Goal: Task Accomplishment & Management: Use online tool/utility

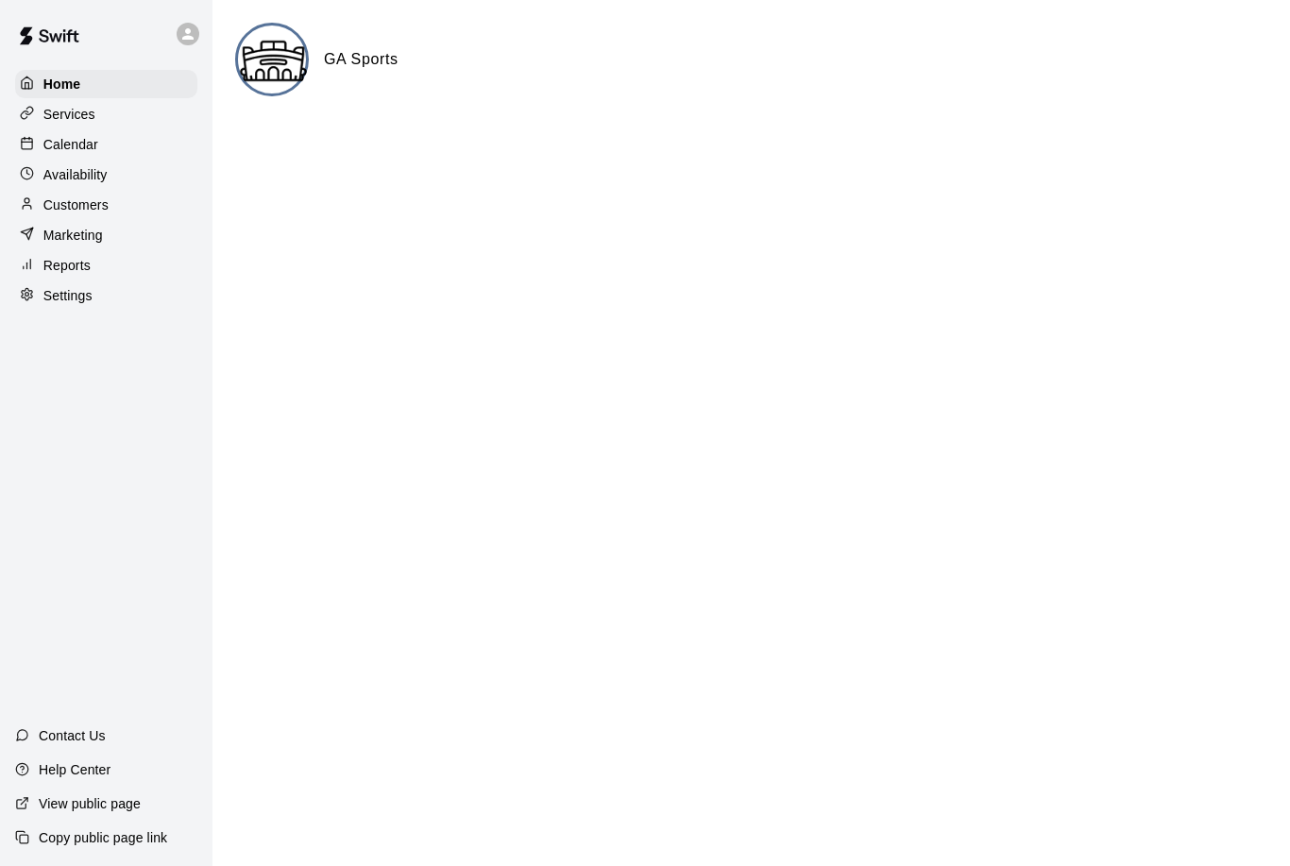
click at [74, 136] on p "Calendar" at bounding box center [70, 144] width 55 height 19
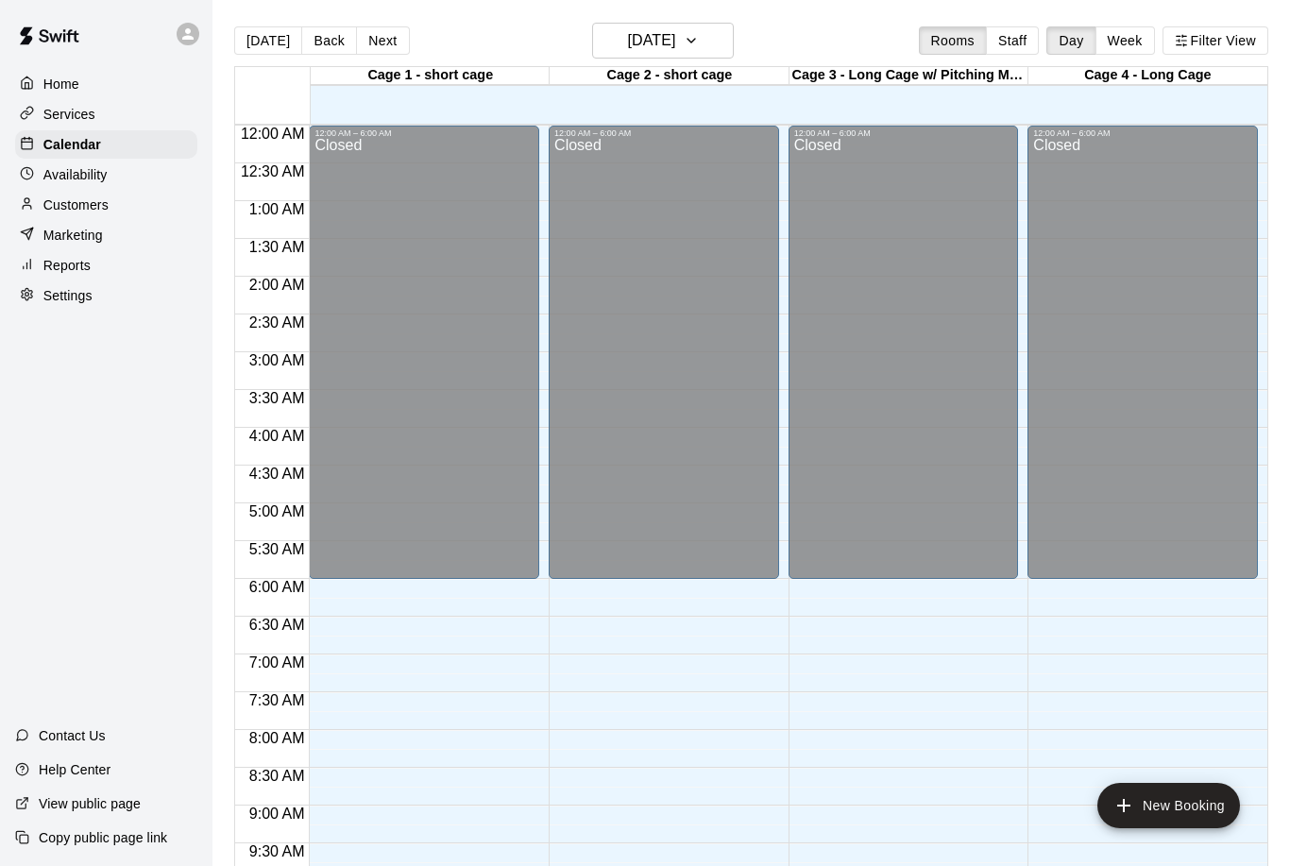
scroll to position [935, 0]
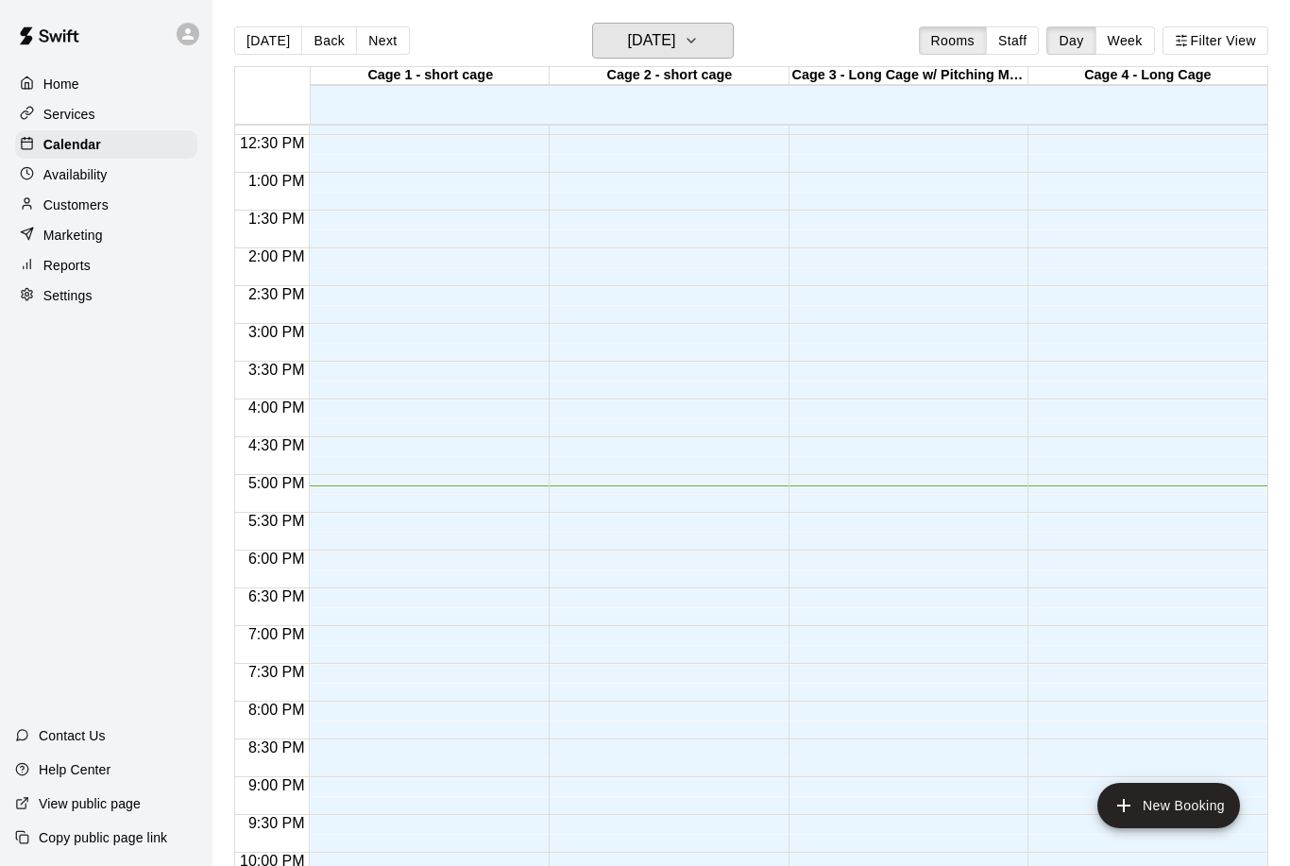
click at [726, 40] on button "[DATE]" at bounding box center [663, 41] width 142 height 36
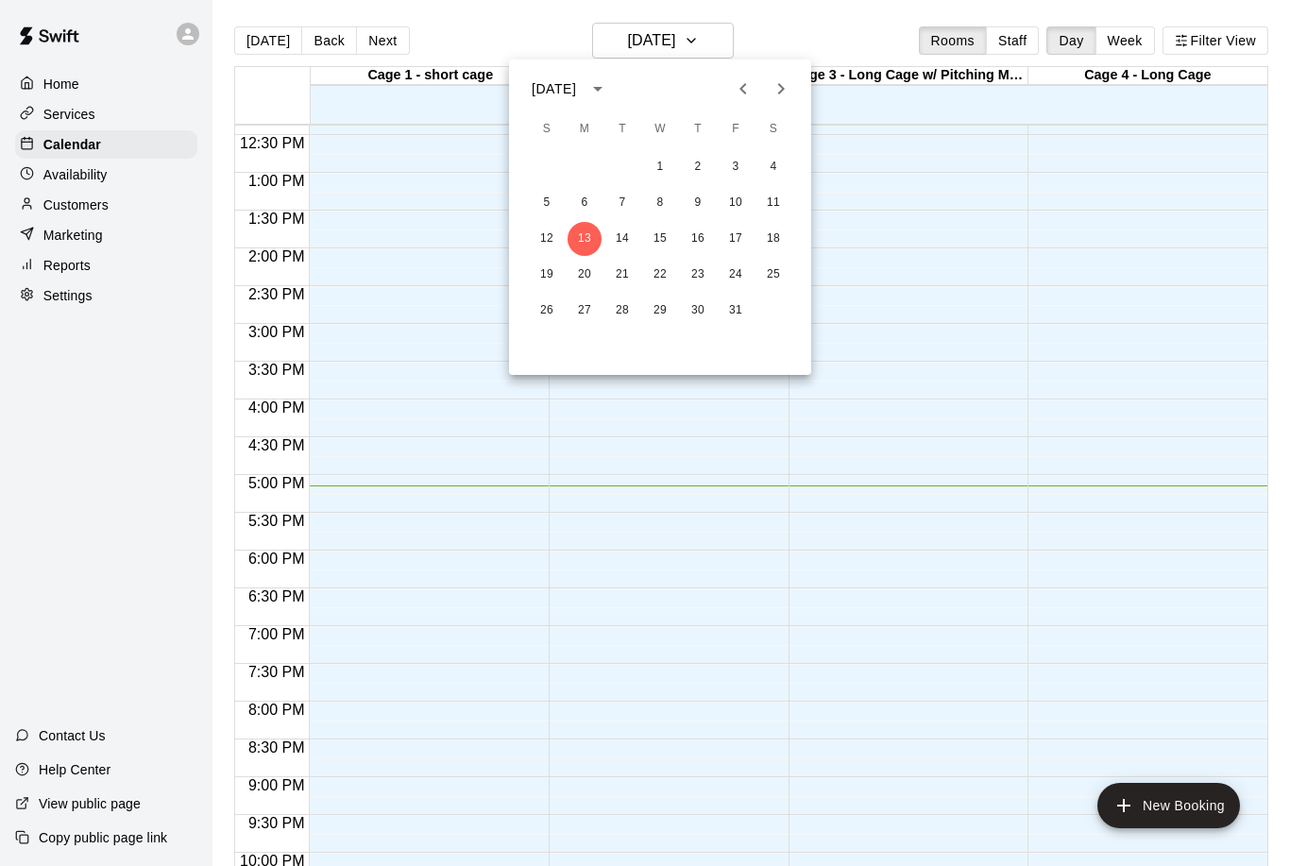
click at [609, 94] on icon "calendar view is open, switch to year view" at bounding box center [598, 88] width 23 height 23
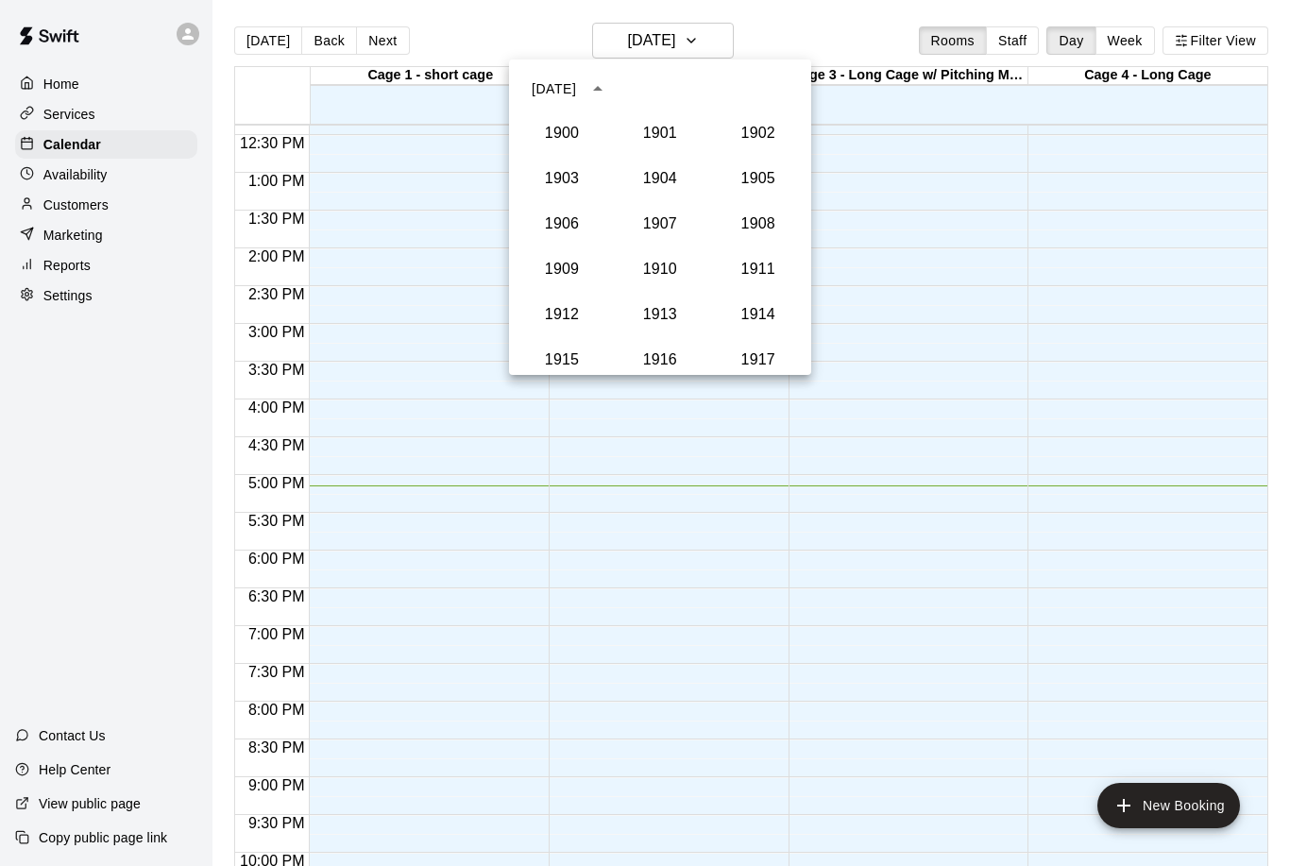
scroll to position [1750, 0]
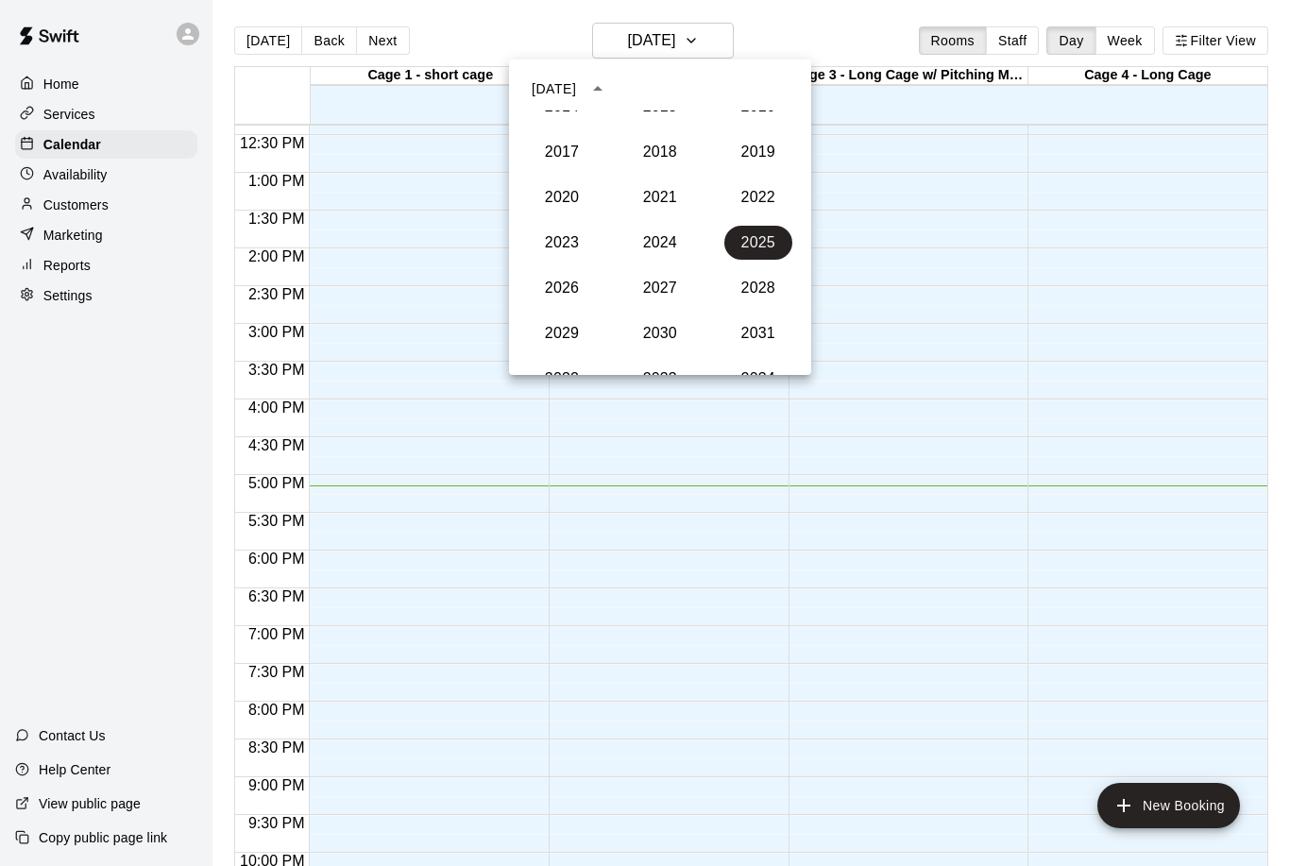
click at [609, 86] on icon "year view is open, switch to calendar view" at bounding box center [598, 88] width 23 height 23
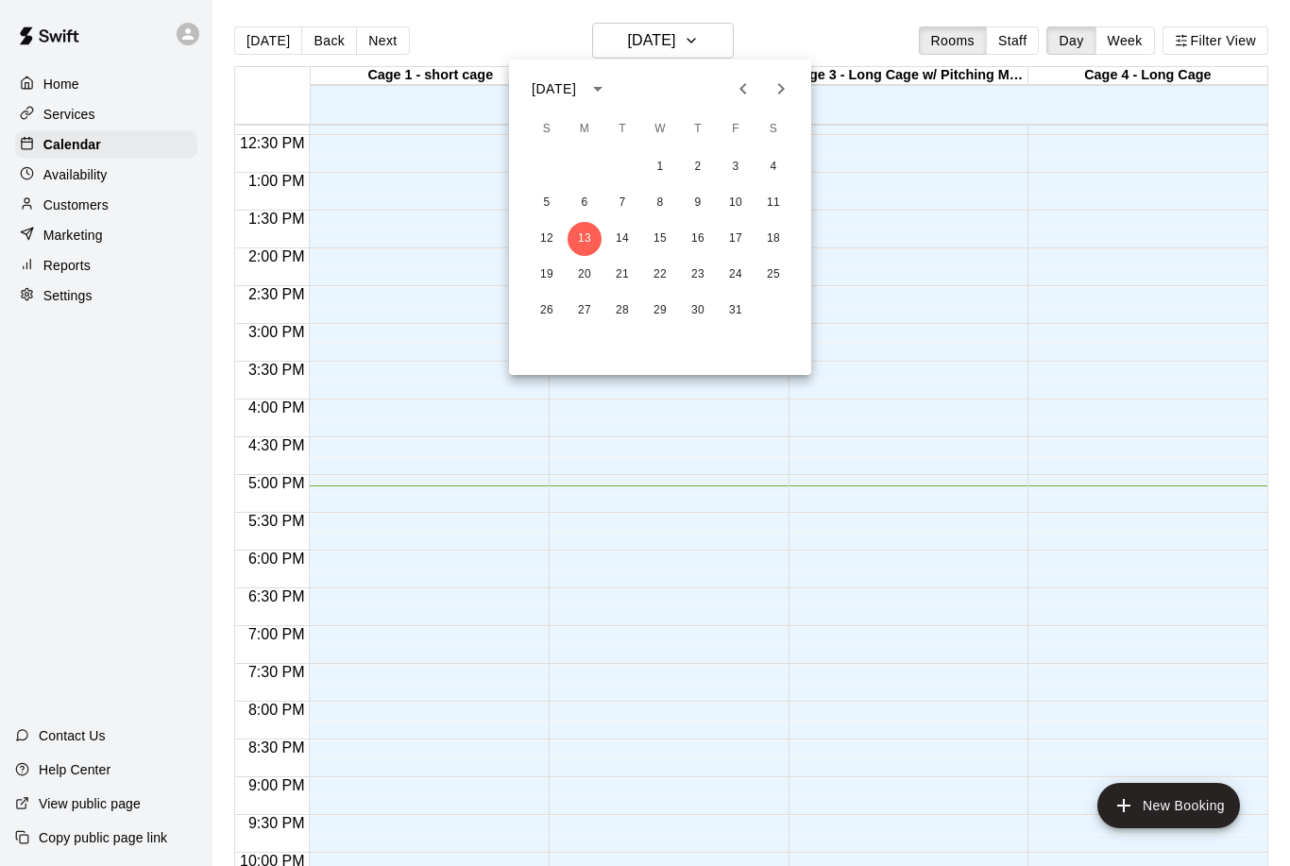
click at [556, 88] on div "[DATE]" at bounding box center [554, 89] width 44 height 20
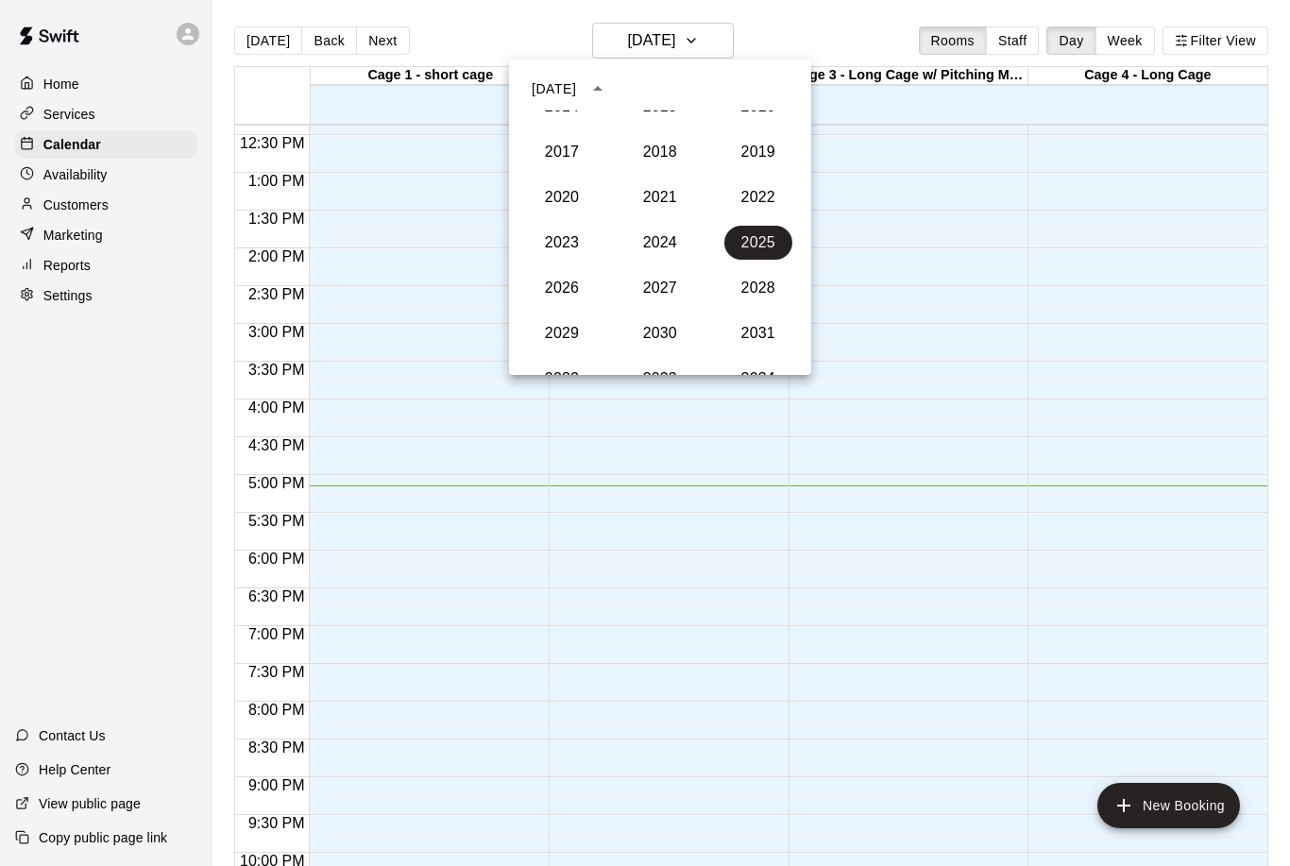
click at [609, 92] on icon "year view is open, switch to calendar view" at bounding box center [598, 88] width 23 height 23
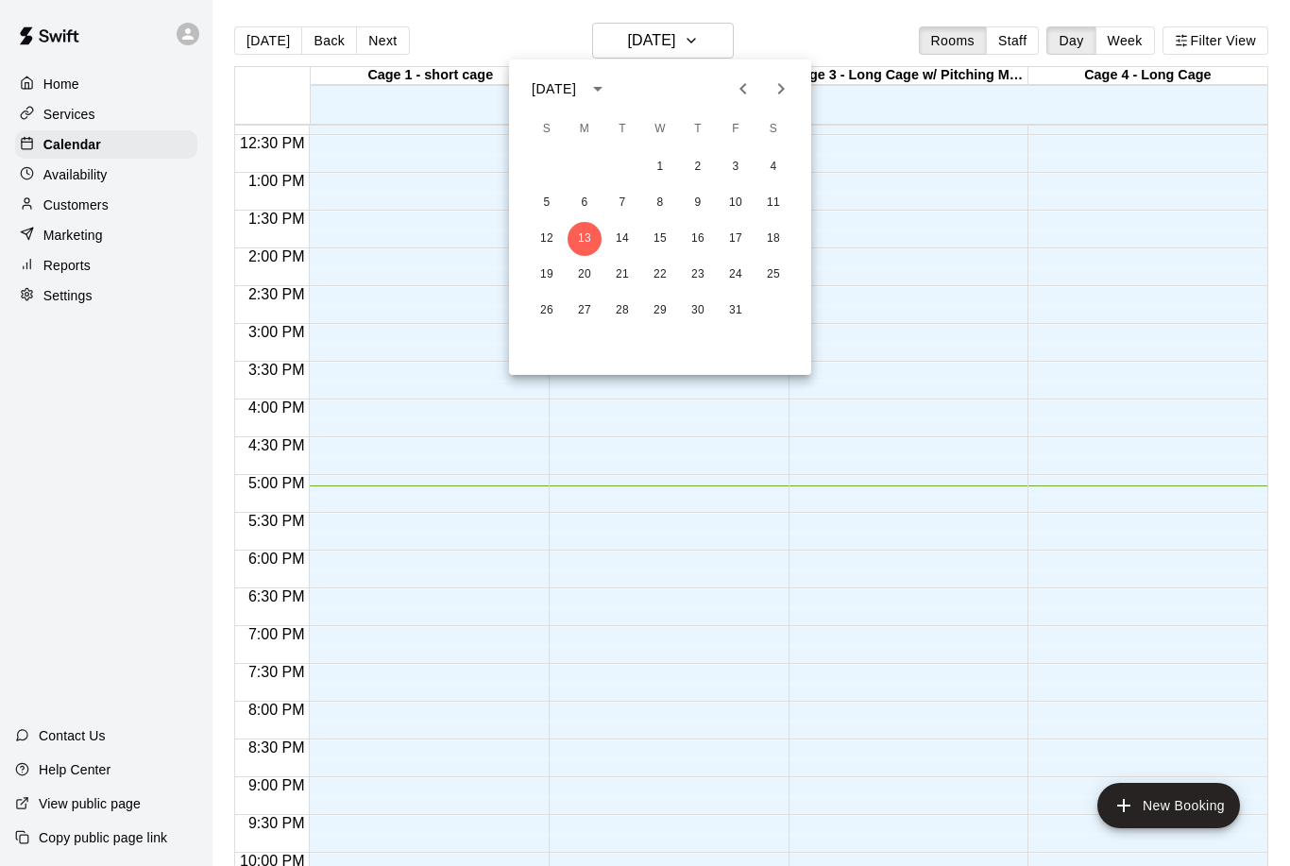
click at [786, 89] on icon "Next month" at bounding box center [781, 88] width 23 height 23
click at [588, 208] on button "3" at bounding box center [585, 203] width 34 height 34
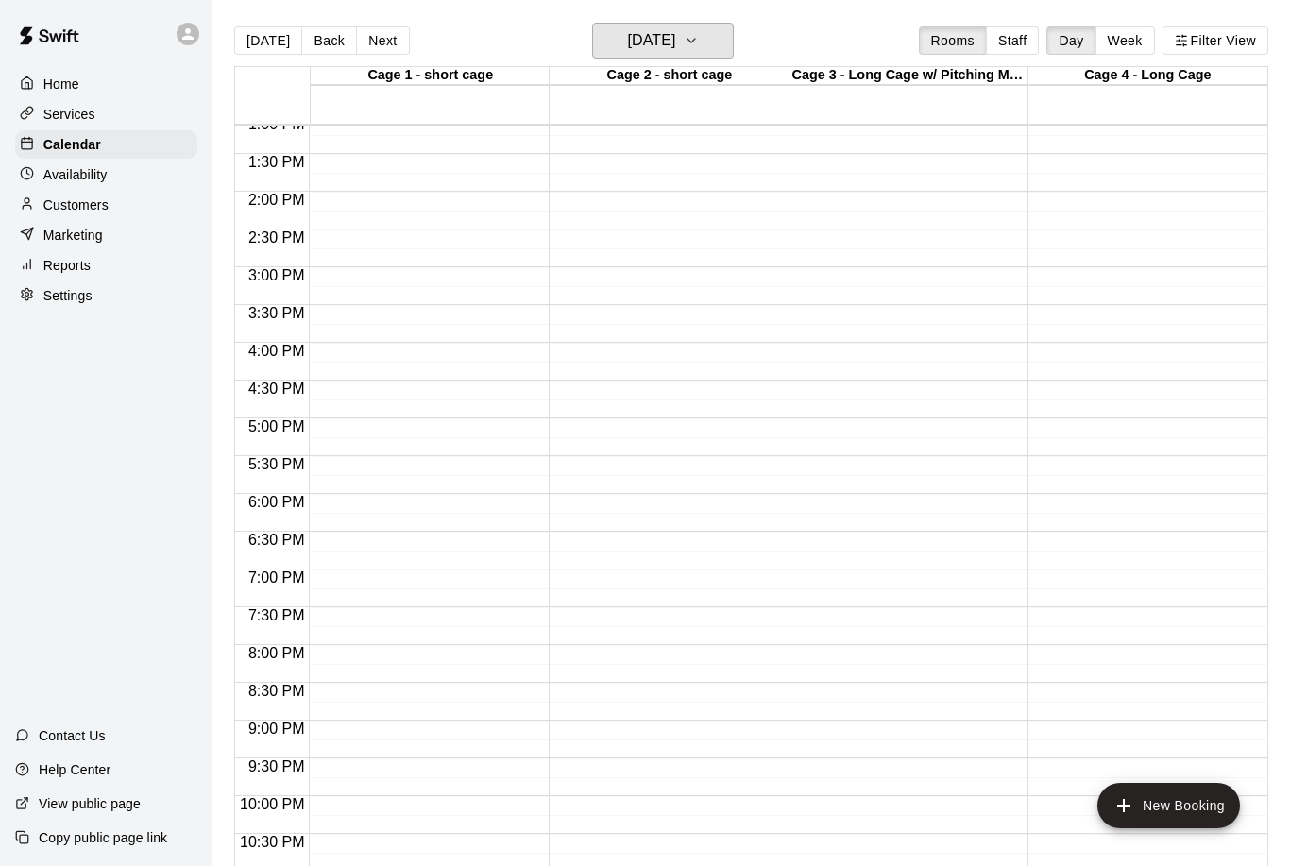
scroll to position [1, 0]
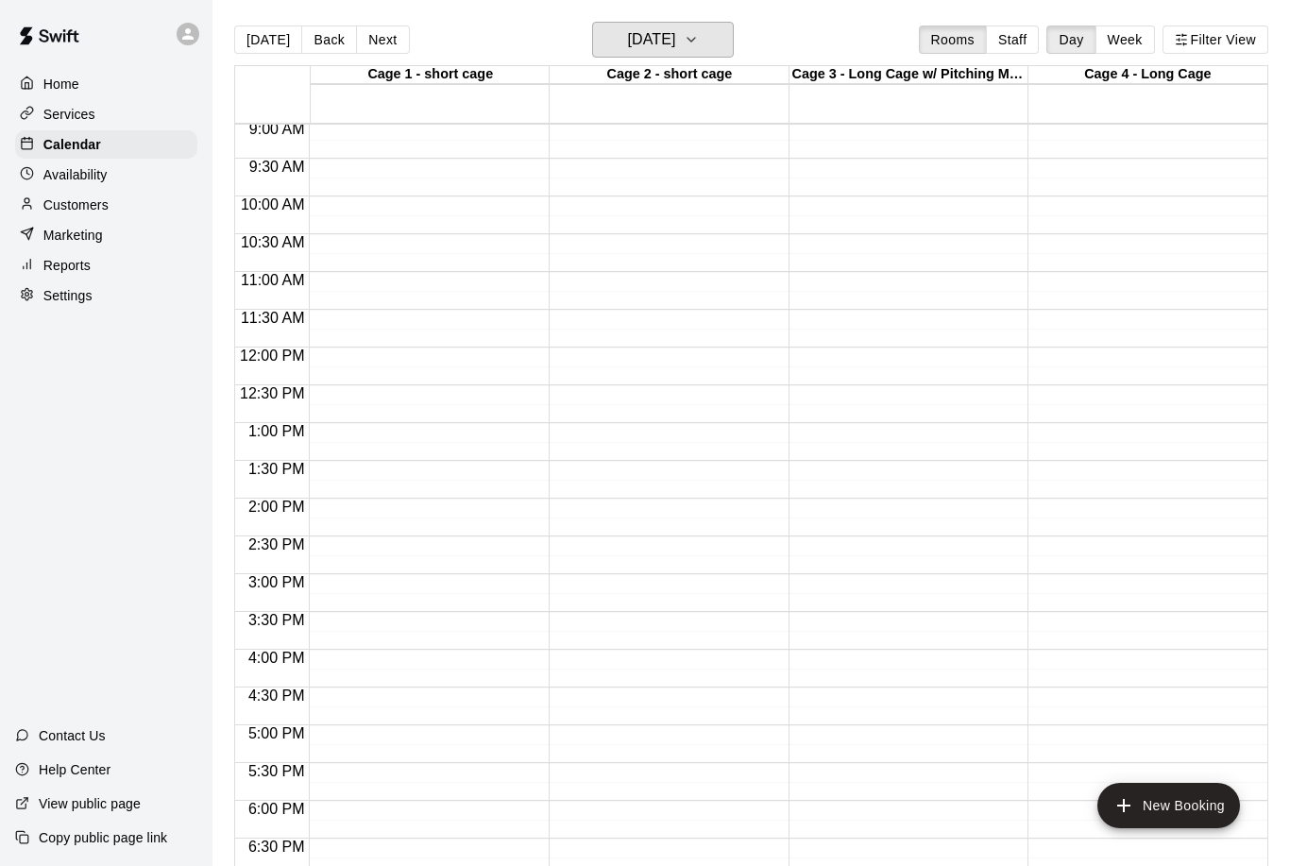
click at [728, 35] on button "[DATE]" at bounding box center [663, 40] width 142 height 36
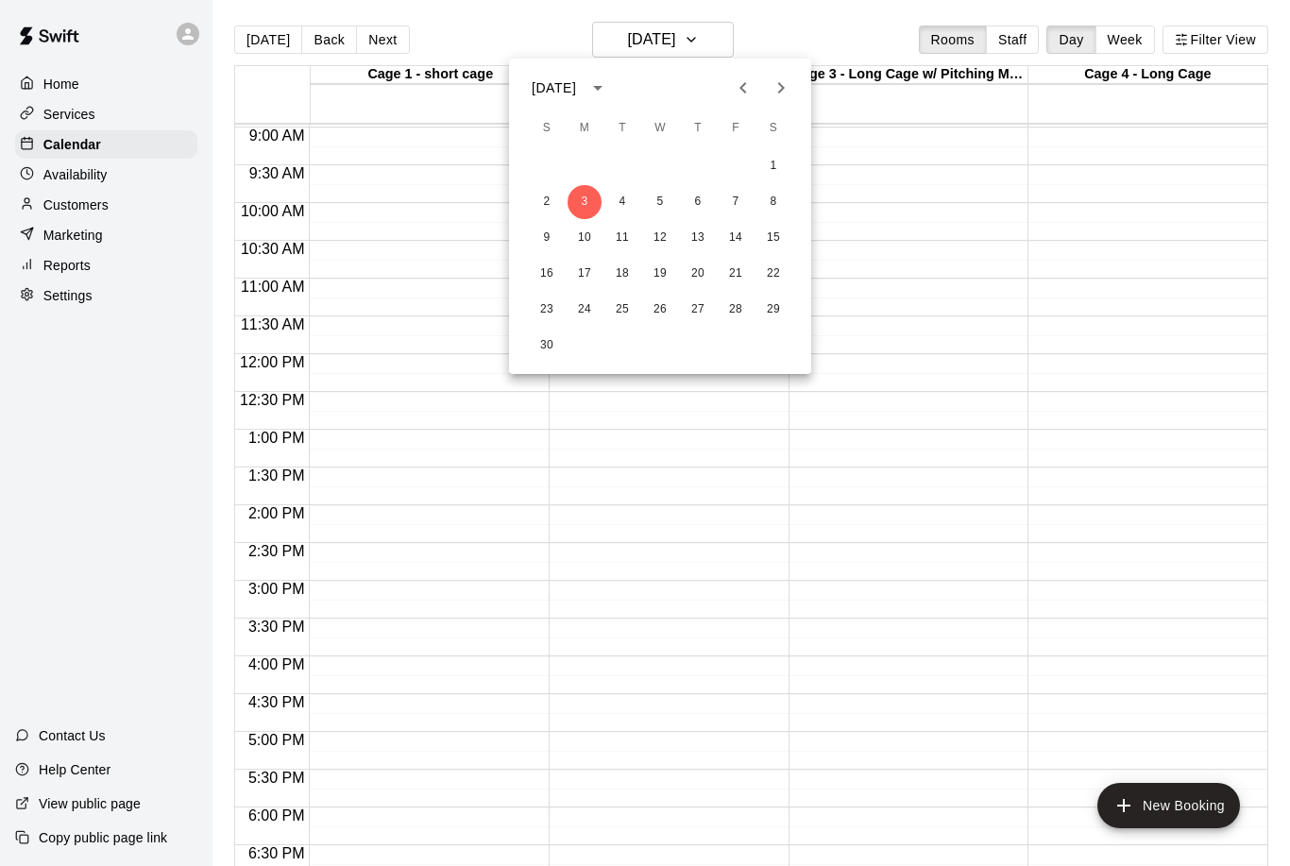
scroll to position [676, 0]
click at [630, 212] on button "4" at bounding box center [623, 202] width 34 height 34
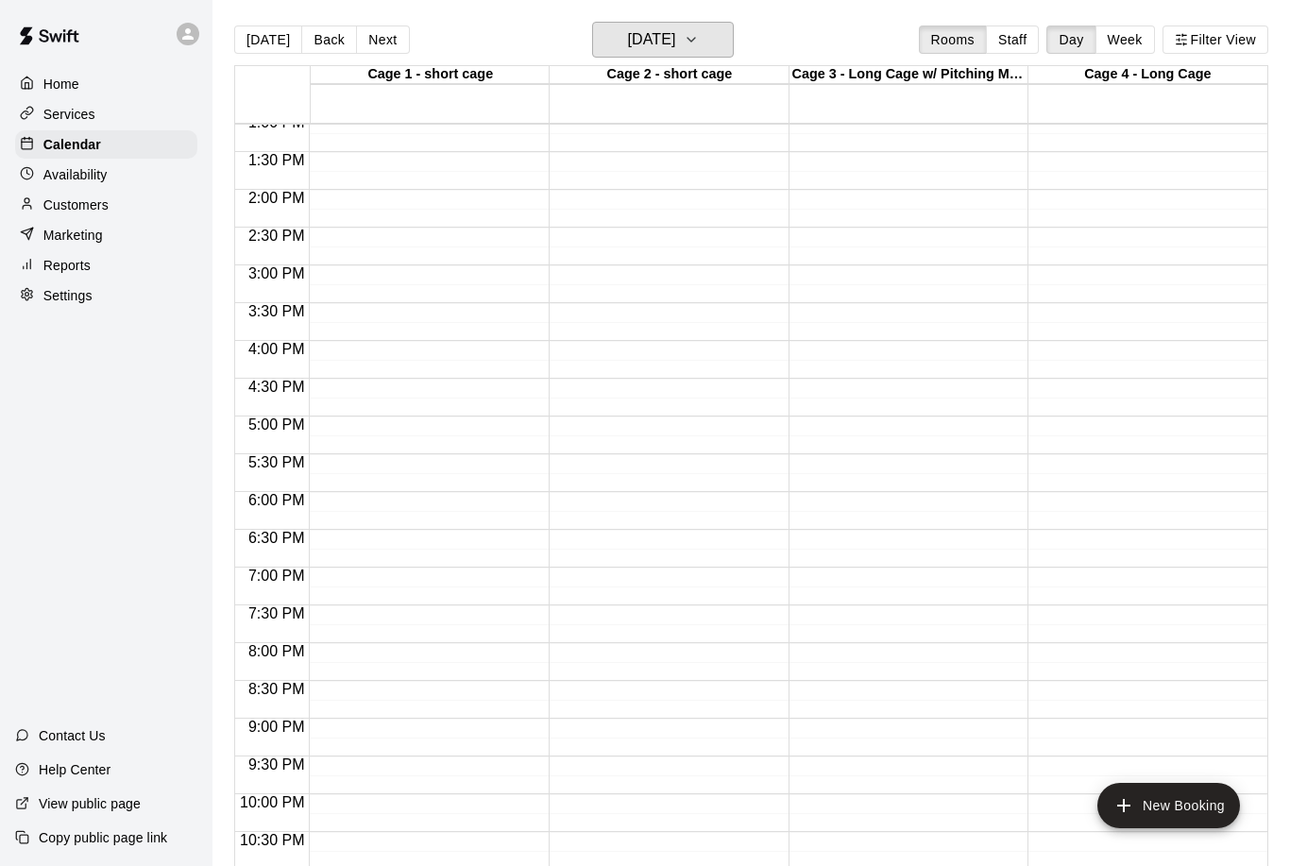
scroll to position [992, 0]
click at [734, 43] on button "[DATE]" at bounding box center [663, 40] width 142 height 36
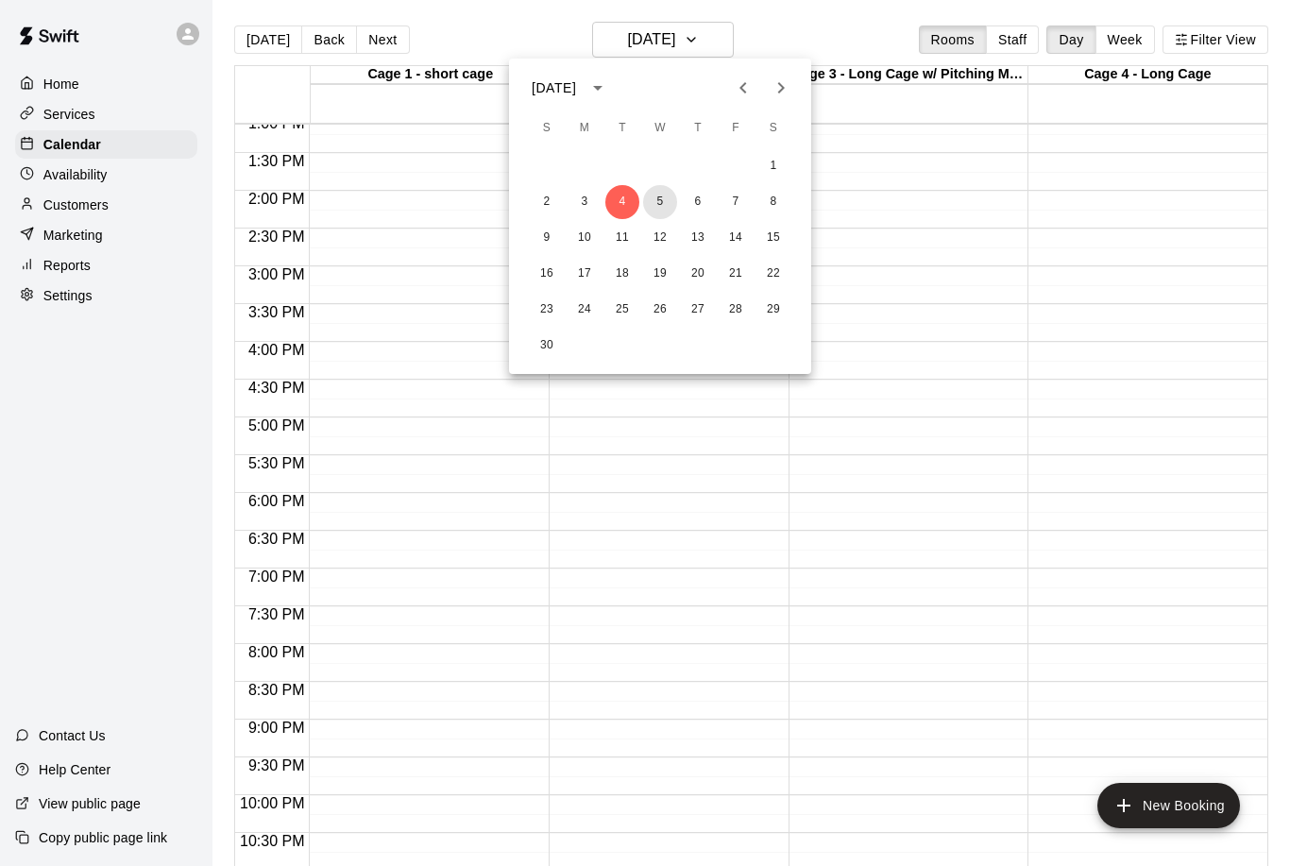
click at [667, 206] on button "5" at bounding box center [660, 202] width 34 height 34
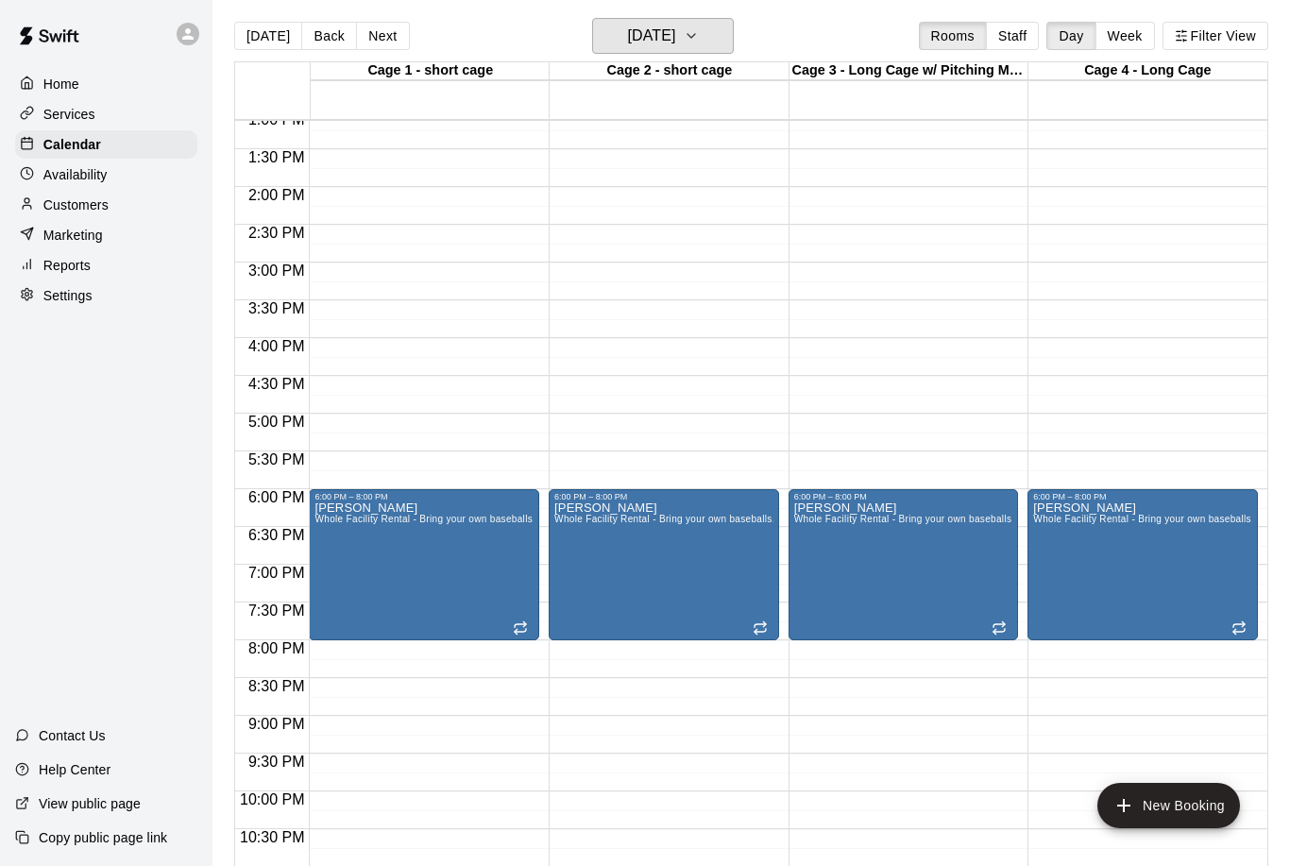
scroll to position [15, 0]
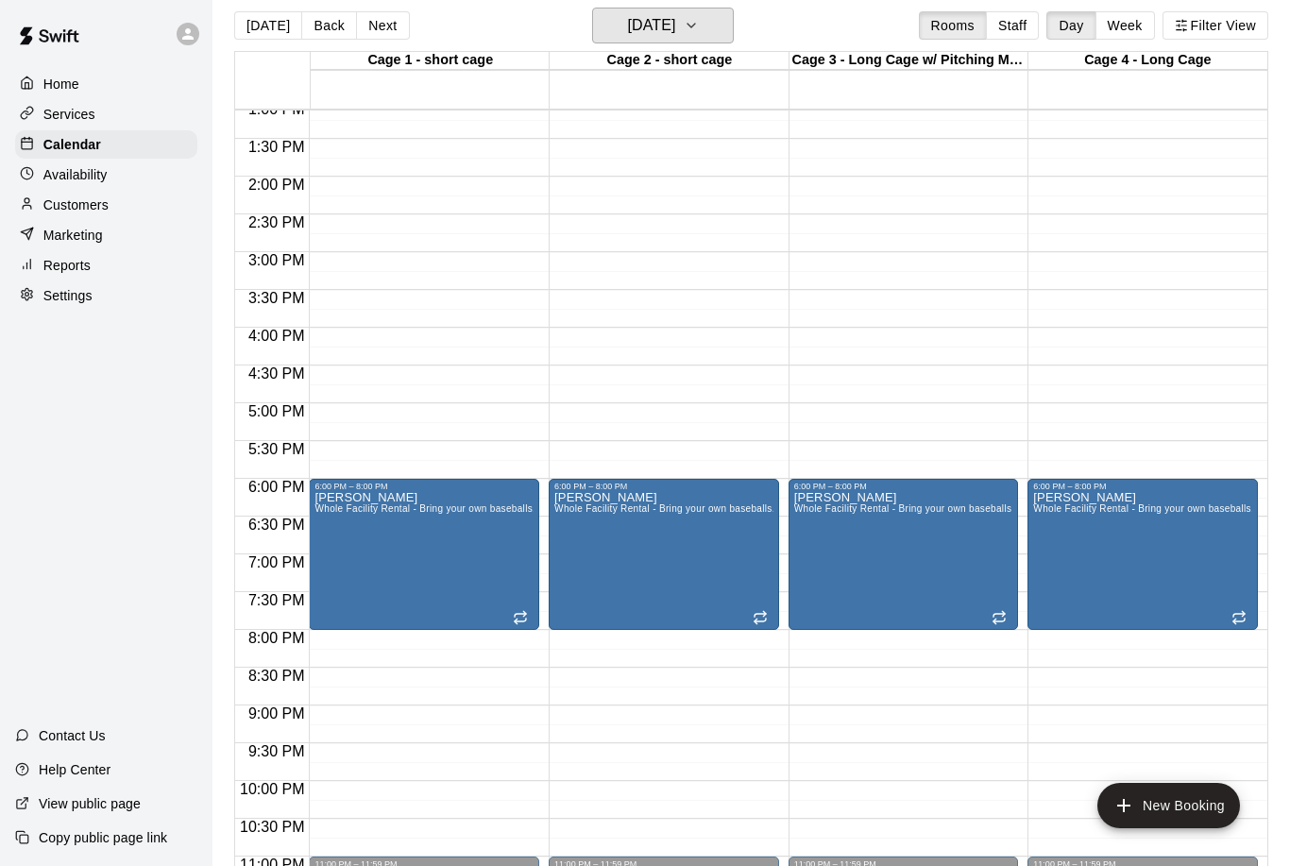
click at [734, 20] on button "[DATE]" at bounding box center [663, 26] width 142 height 36
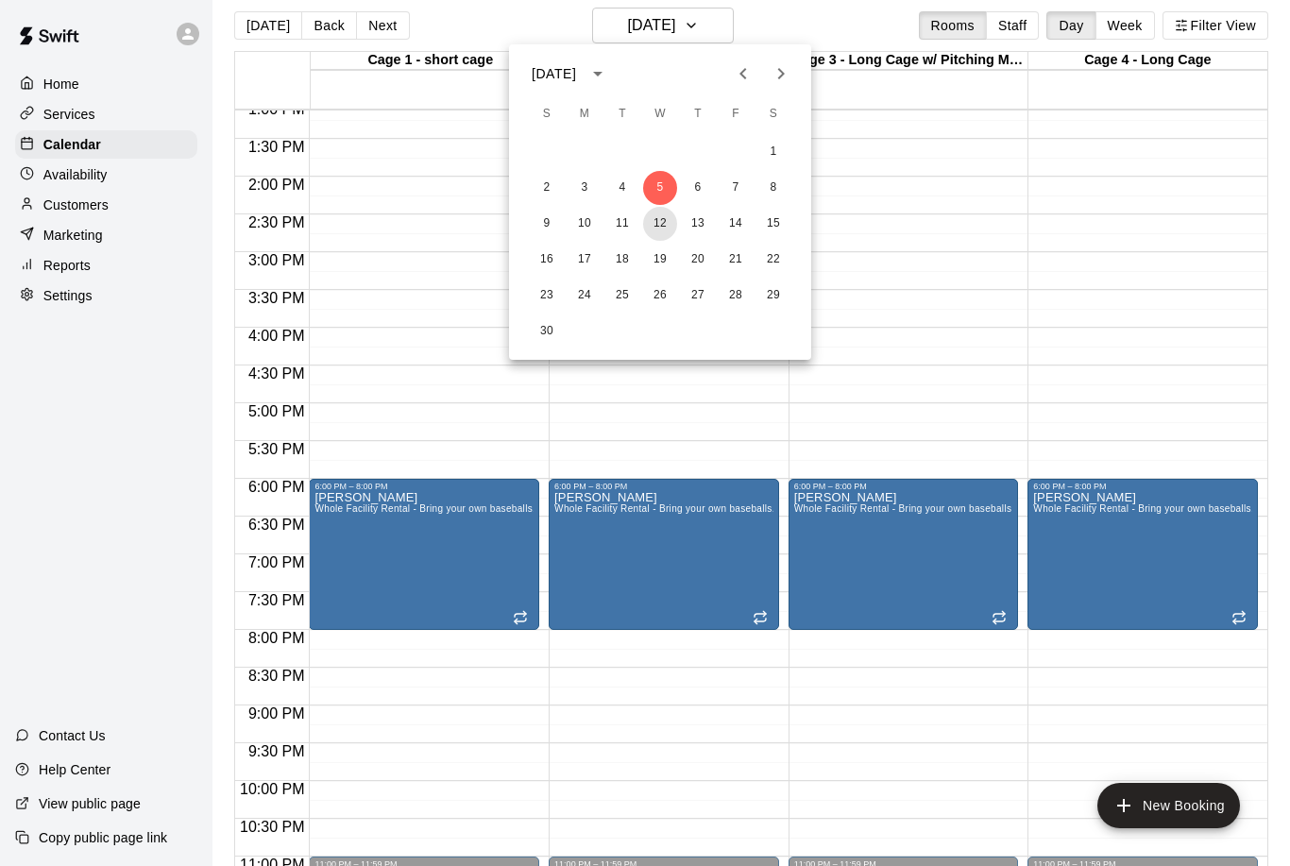
click at [673, 227] on button "12" at bounding box center [660, 224] width 34 height 34
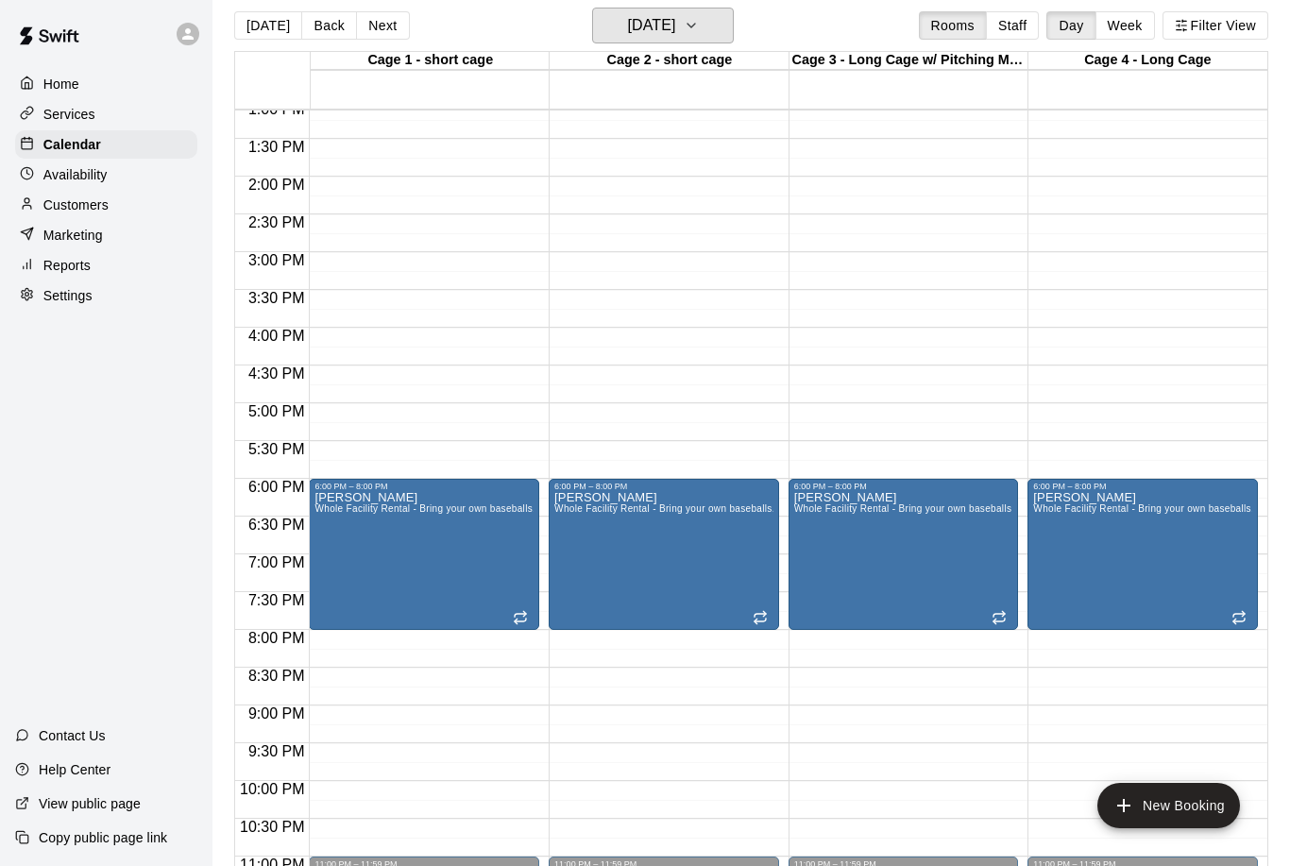
click at [734, 23] on button "[DATE]" at bounding box center [663, 26] width 142 height 36
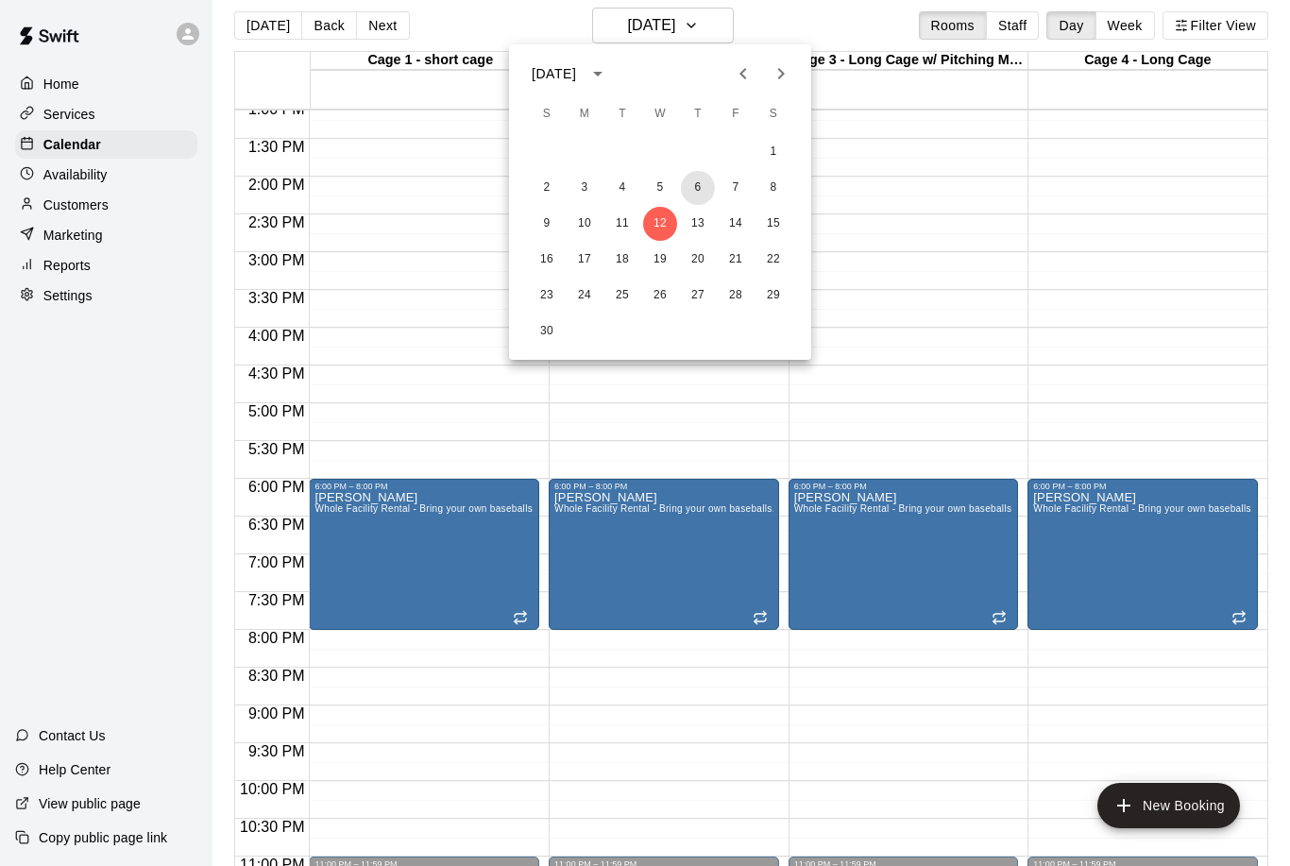
click at [706, 187] on button "6" at bounding box center [698, 188] width 34 height 34
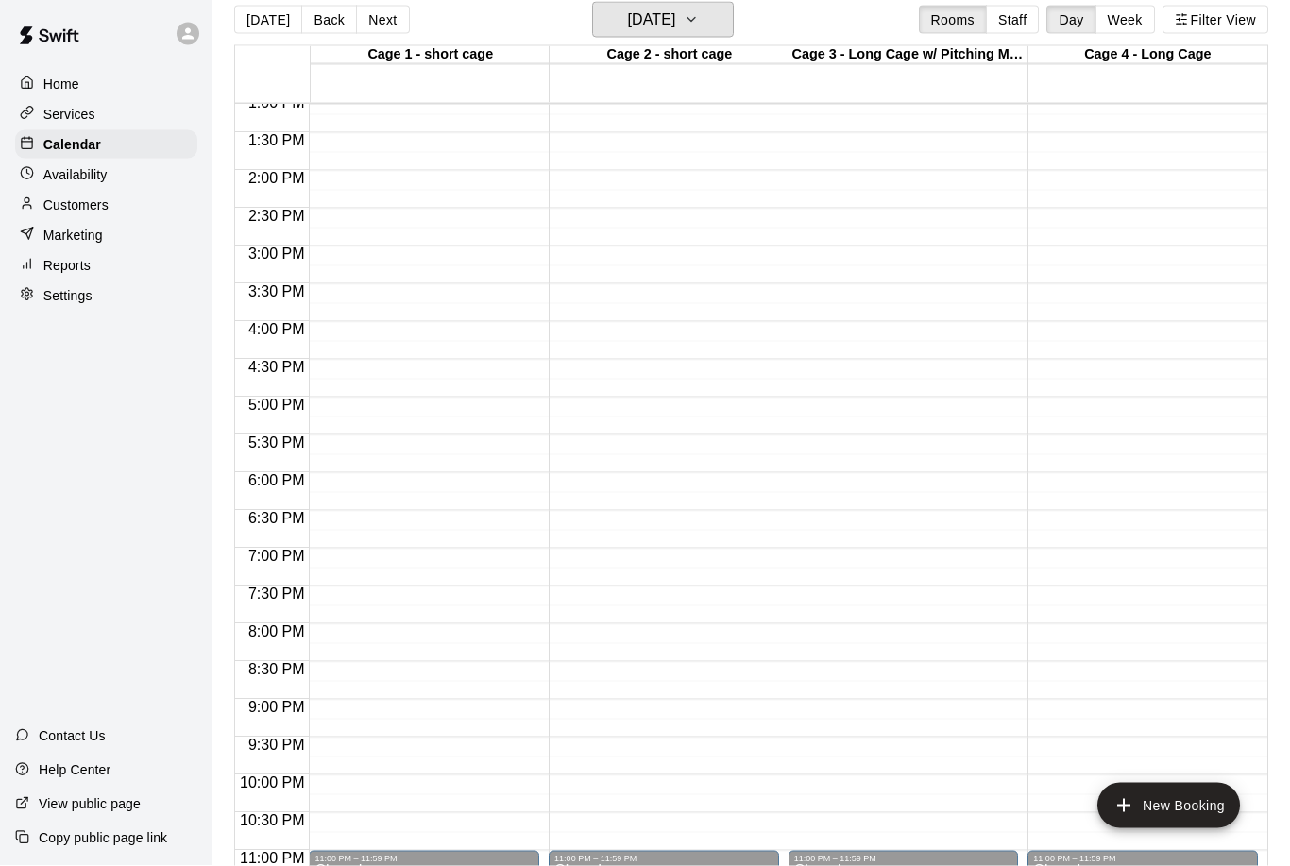
scroll to position [0, 0]
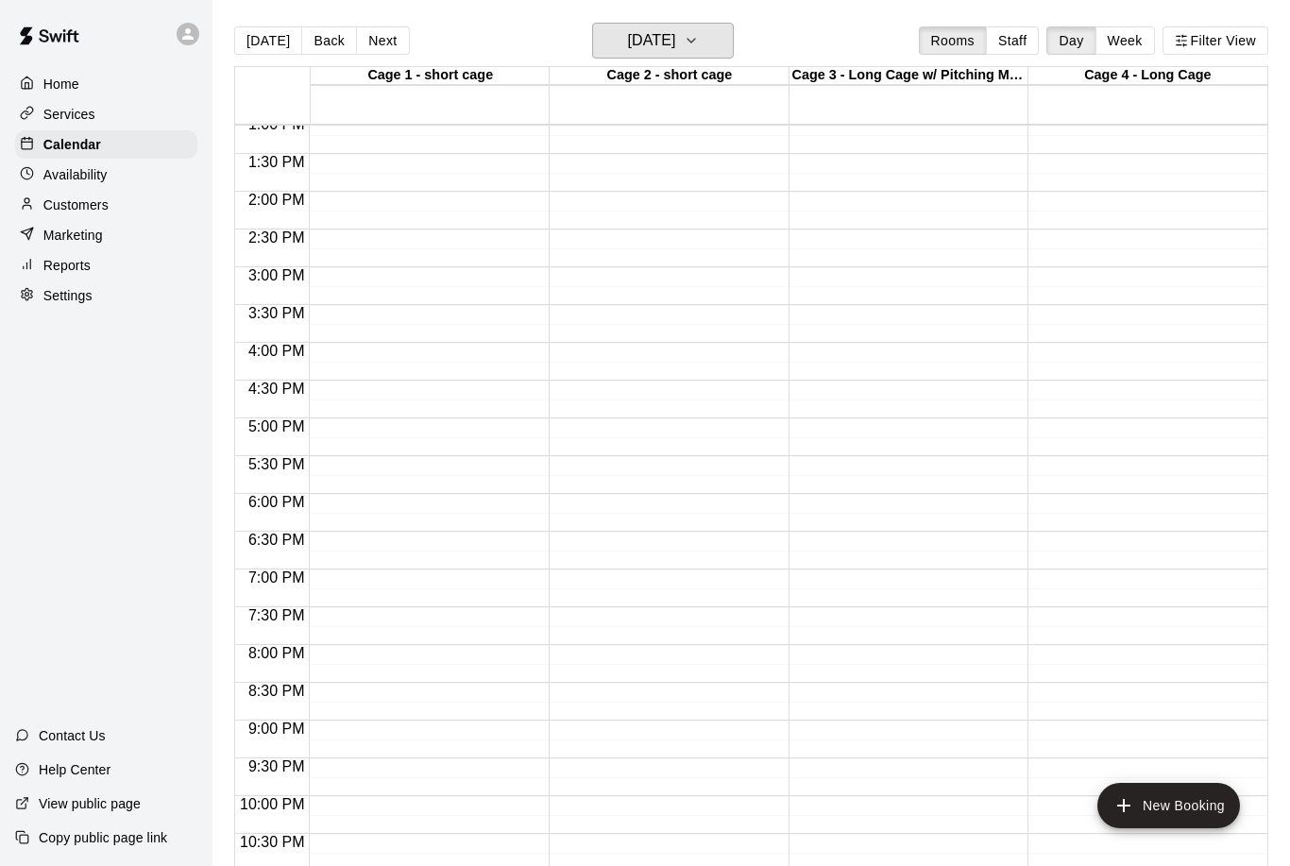
click at [711, 55] on button "[DATE]" at bounding box center [663, 41] width 142 height 36
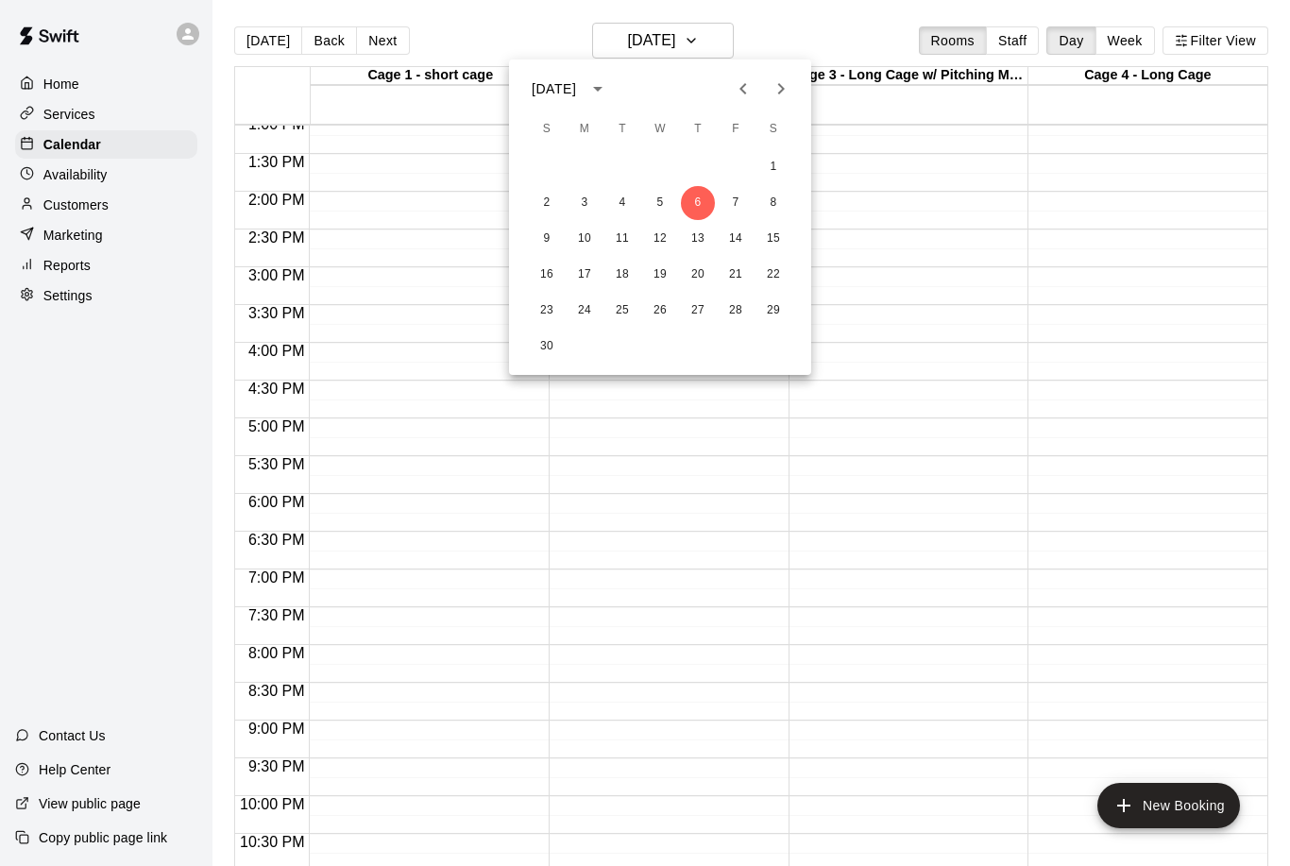
click at [791, 89] on icon "Next month" at bounding box center [781, 88] width 23 height 23
click at [705, 167] on button "4" at bounding box center [698, 167] width 34 height 34
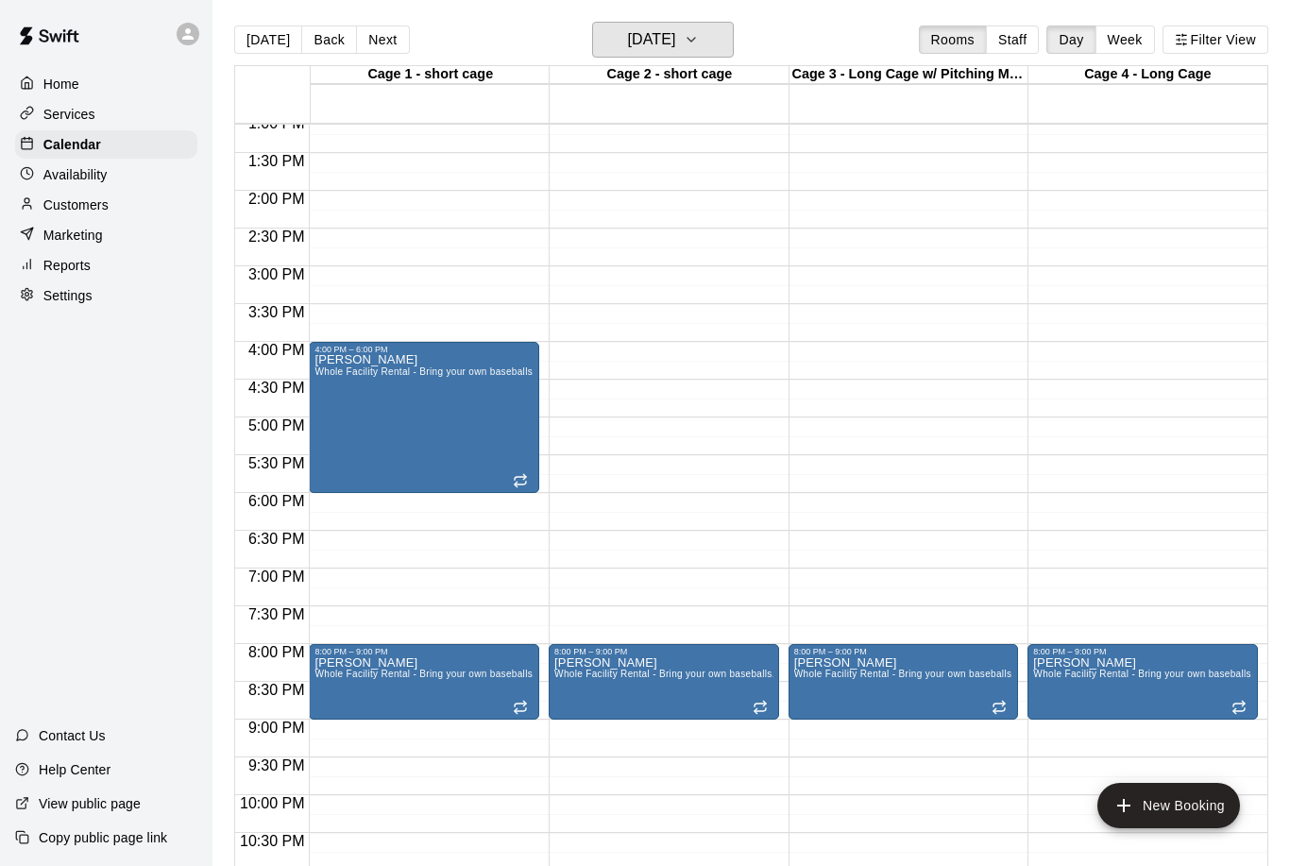
scroll to position [30, 0]
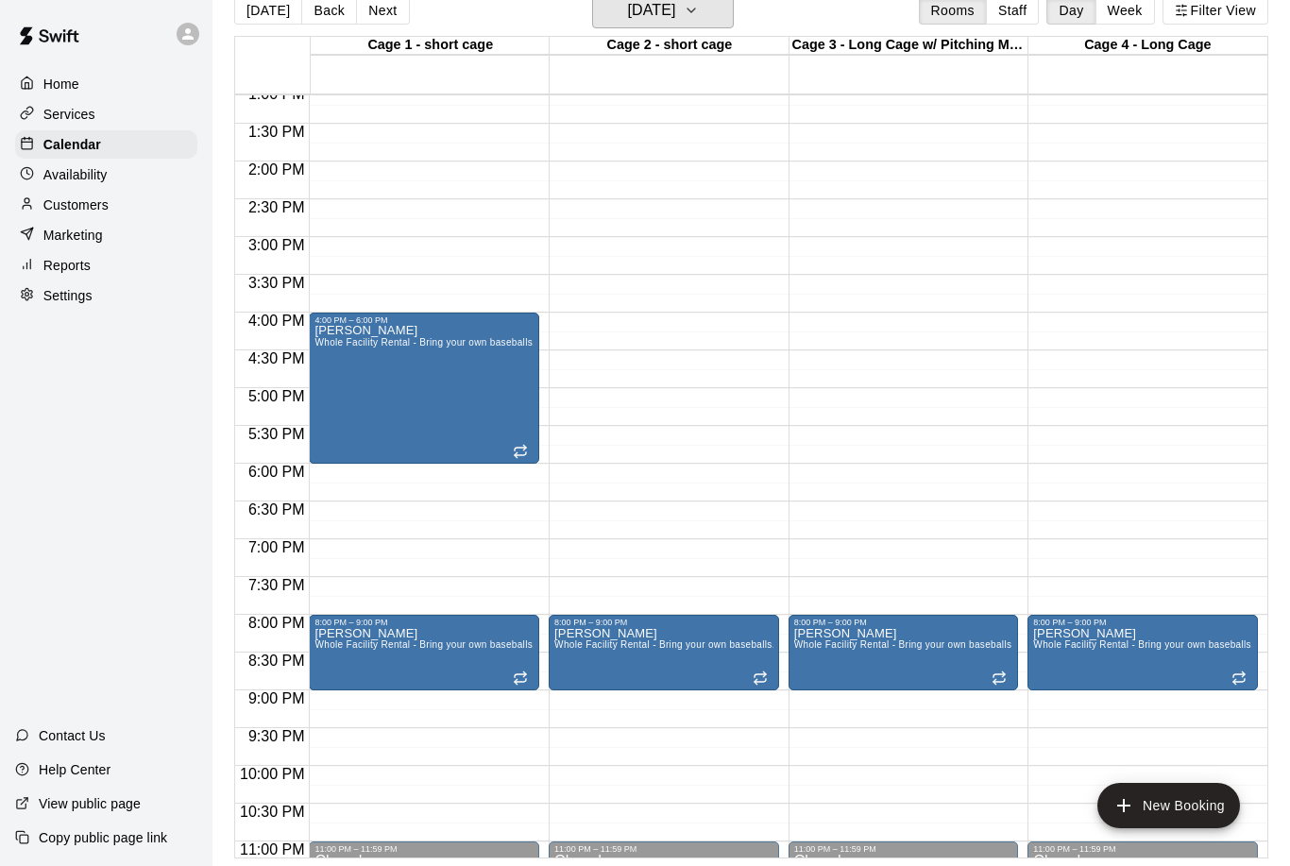
click at [734, 15] on button "[DATE]" at bounding box center [663, 10] width 142 height 36
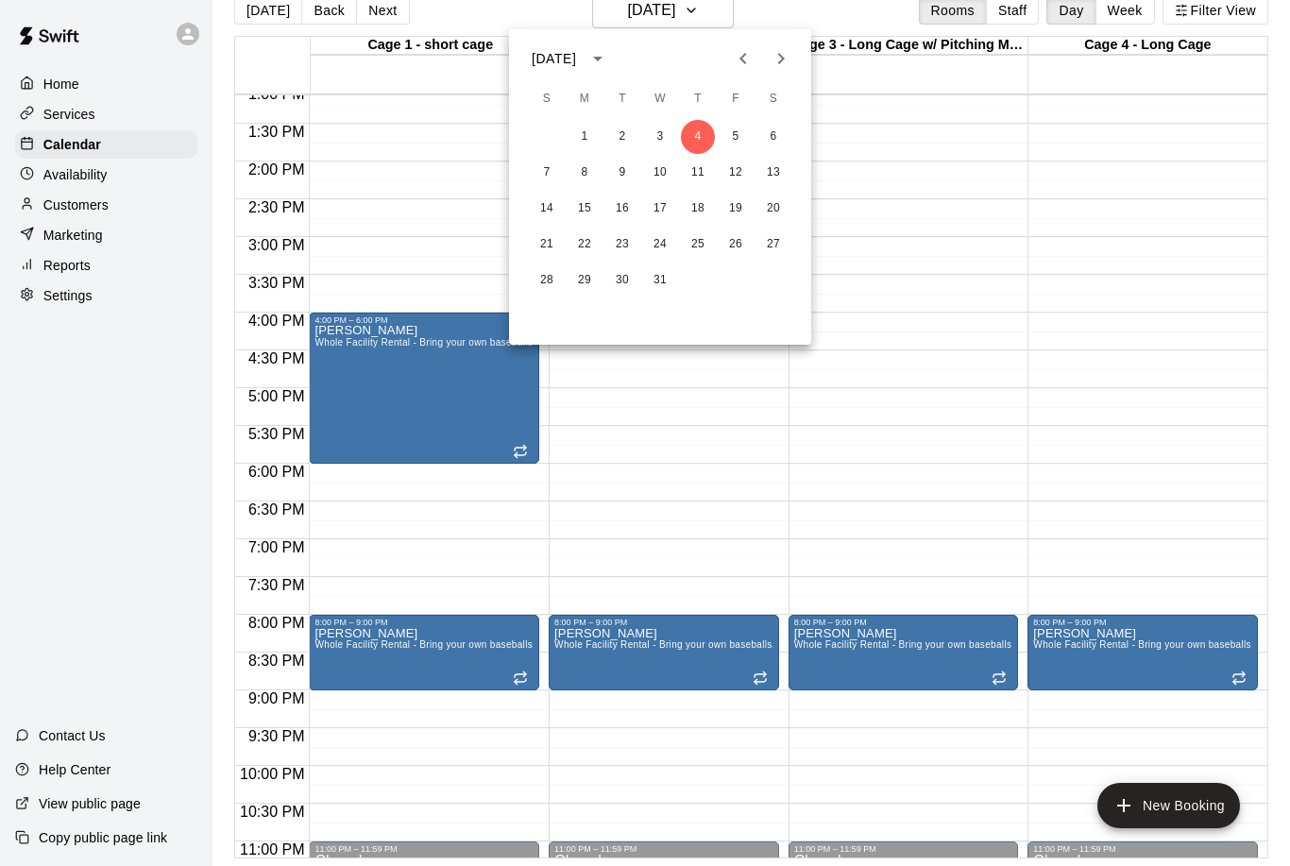
click at [749, 51] on icon "Previous month" at bounding box center [743, 58] width 23 height 23
click at [698, 283] on button "27" at bounding box center [698, 281] width 34 height 34
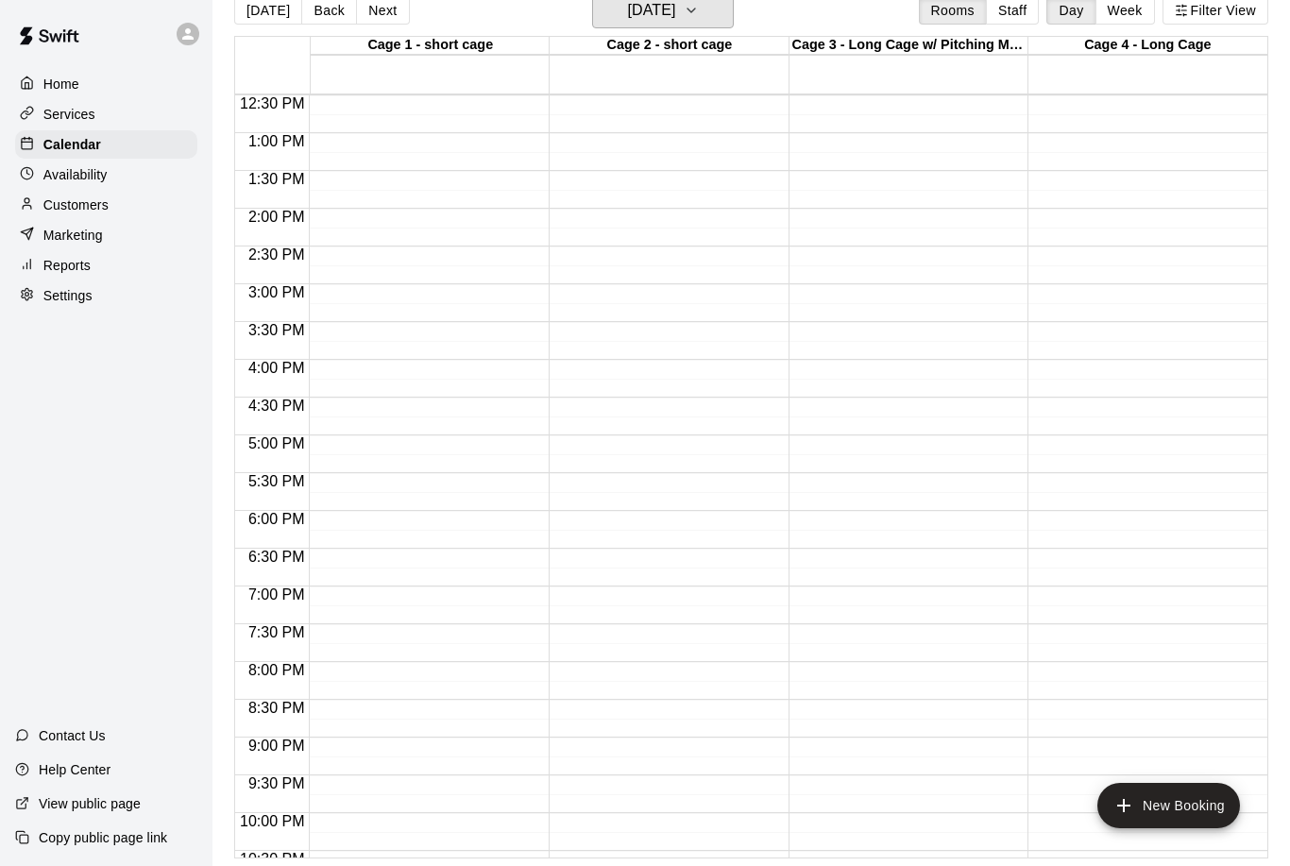
scroll to position [924, 0]
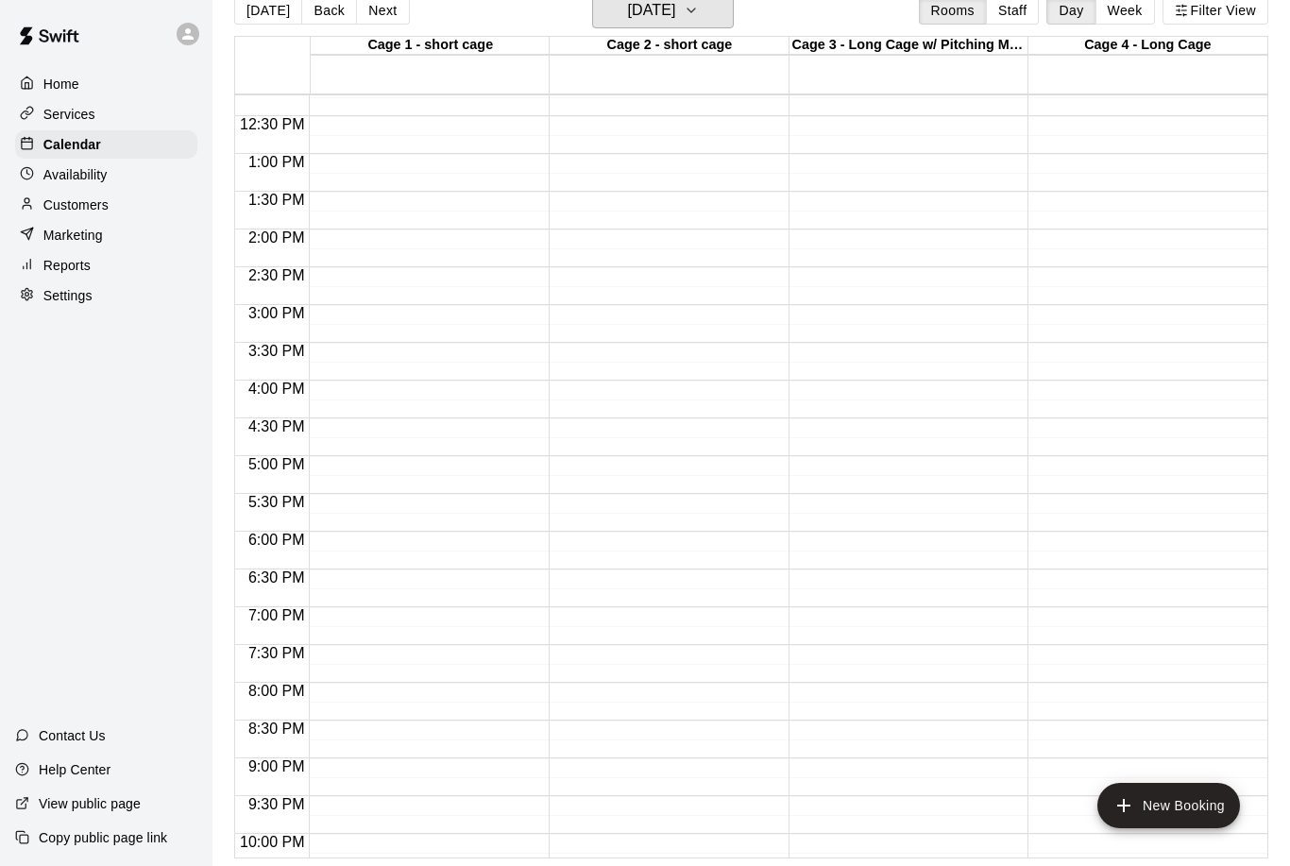
click at [734, 16] on button "[DATE]" at bounding box center [663, 10] width 142 height 36
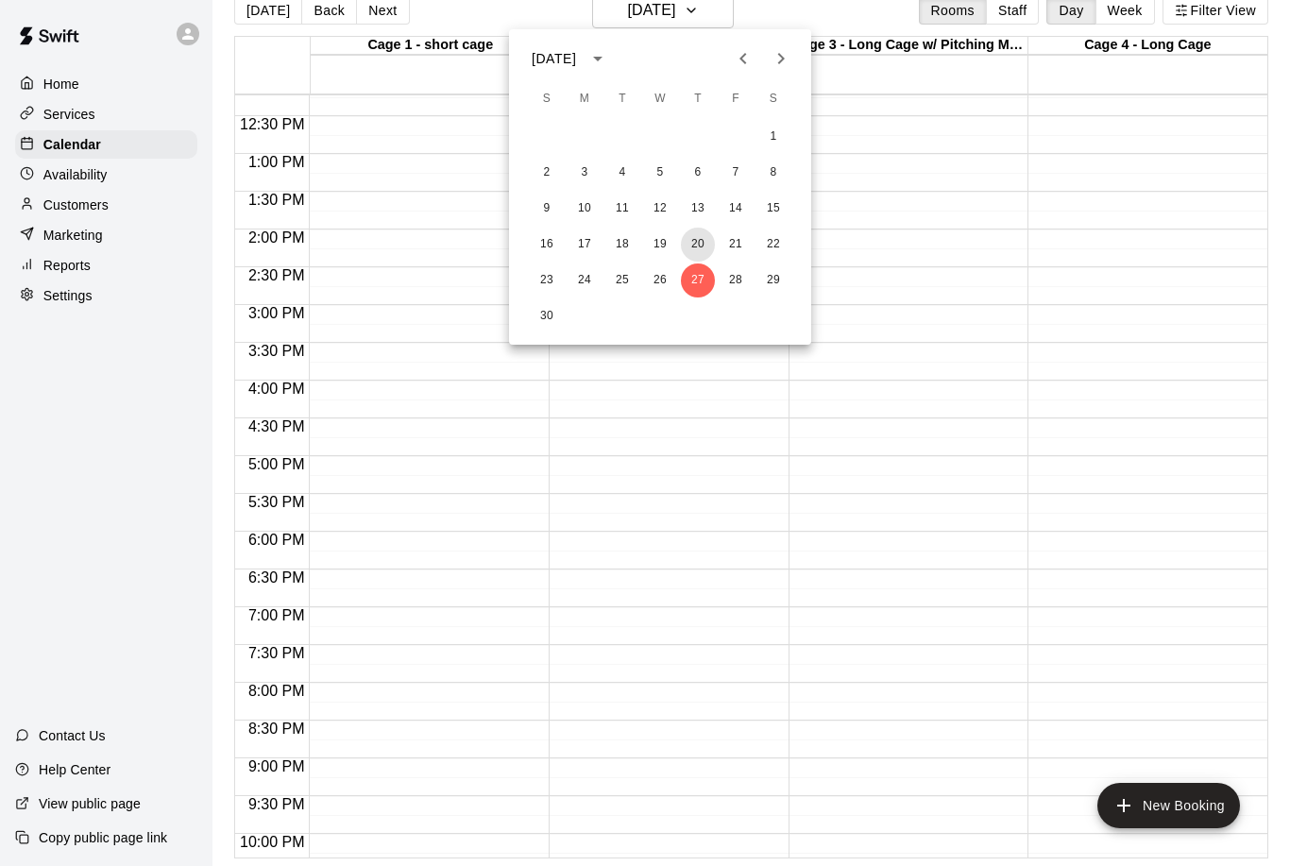
click at [702, 234] on button "20" at bounding box center [698, 245] width 34 height 34
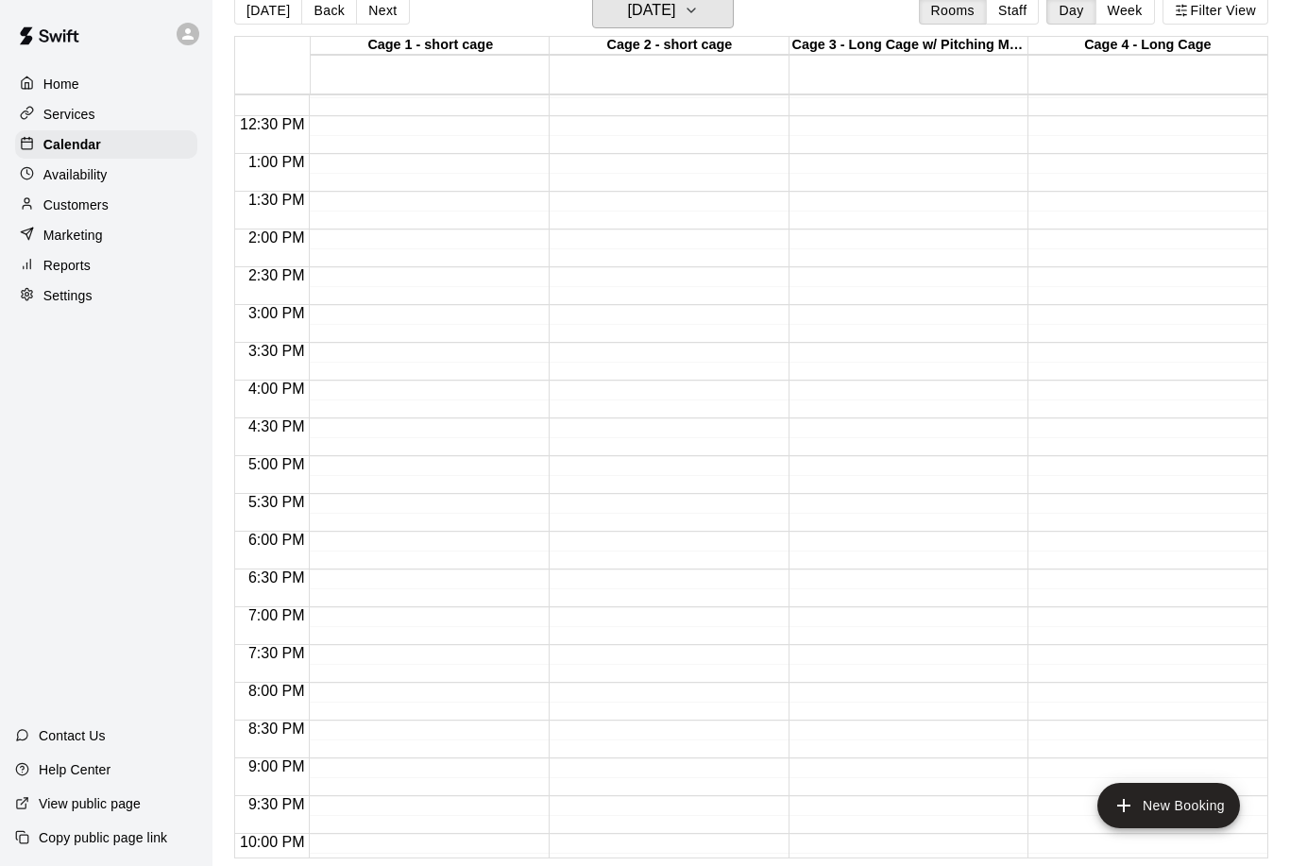
click at [734, 20] on button "[DATE]" at bounding box center [663, 10] width 142 height 36
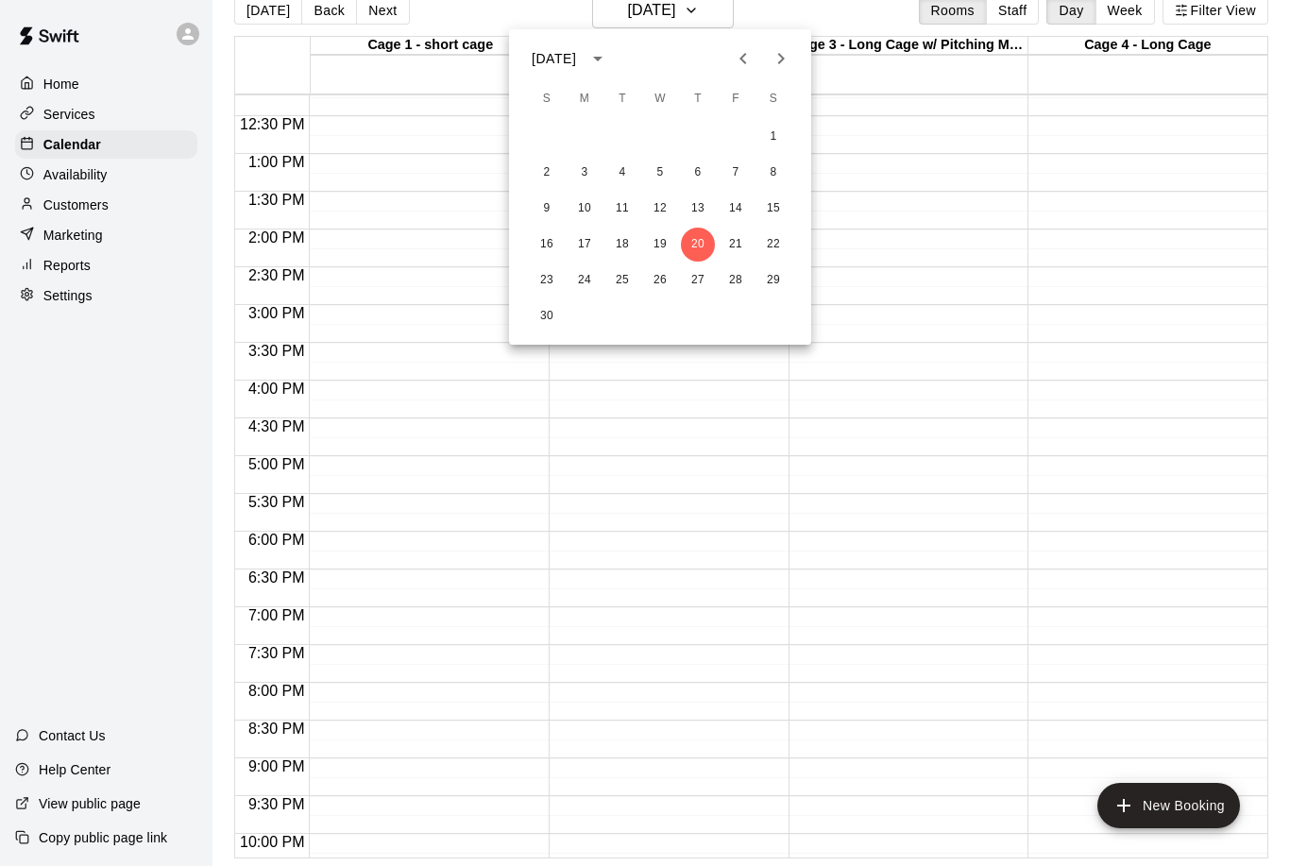
click at [743, 60] on icon "Previous month" at bounding box center [743, 58] width 23 height 23
click at [1206, 157] on div at bounding box center [645, 433] width 1290 height 866
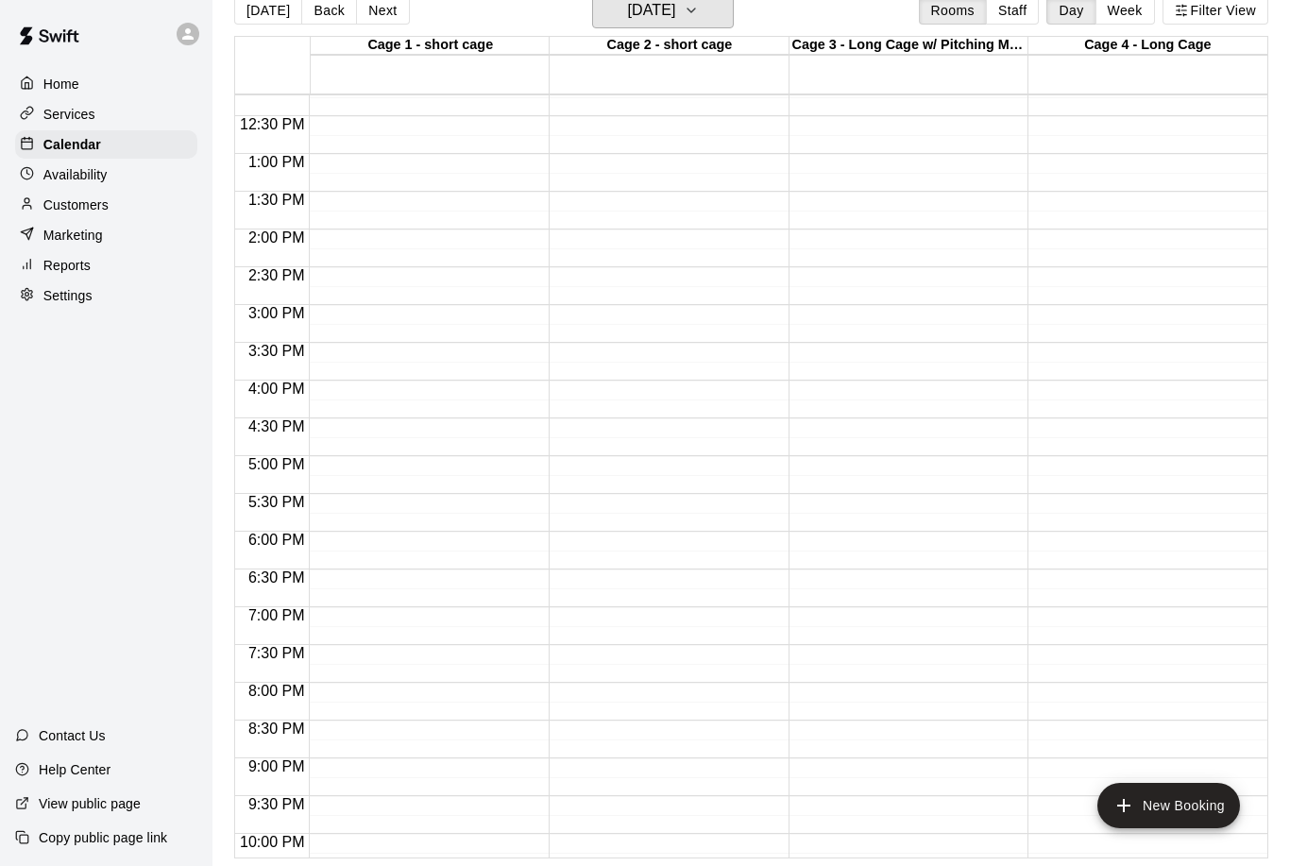
scroll to position [0, 0]
